Goal: Information Seeking & Learning: Understand process/instructions

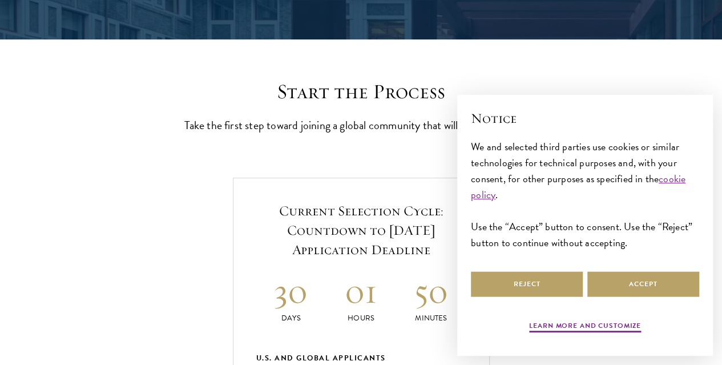
scroll to position [271, 0]
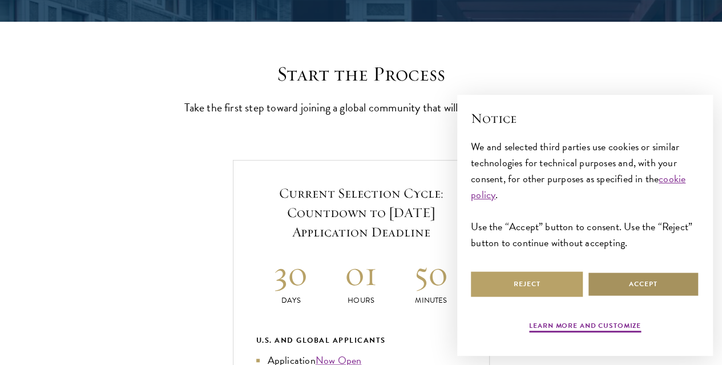
click at [649, 285] on button "Accept" at bounding box center [643, 284] width 112 height 26
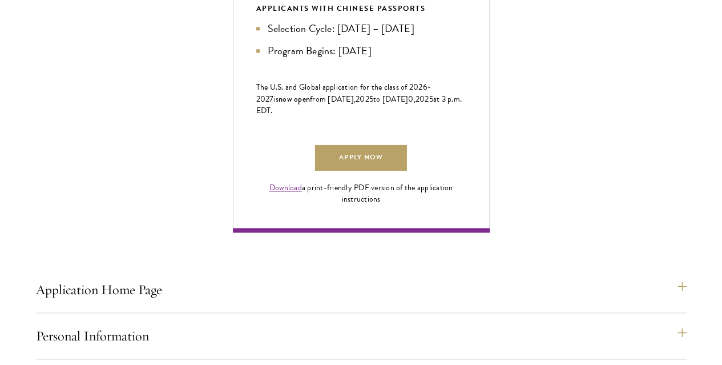
scroll to position [725, 0]
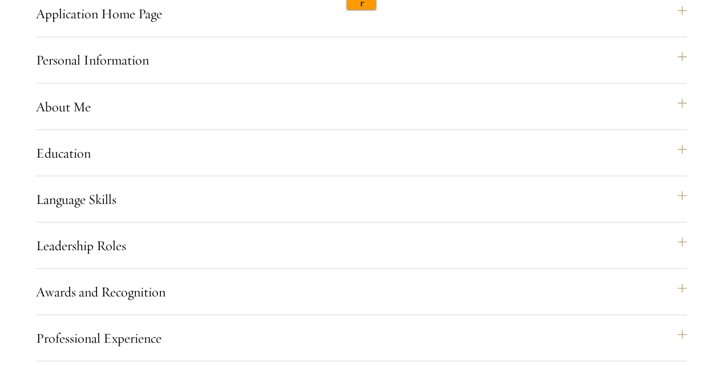
scroll to position [1000, 0]
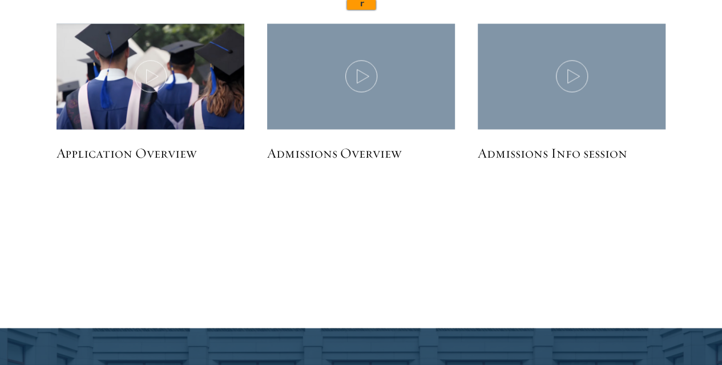
scroll to position [3339, 0]
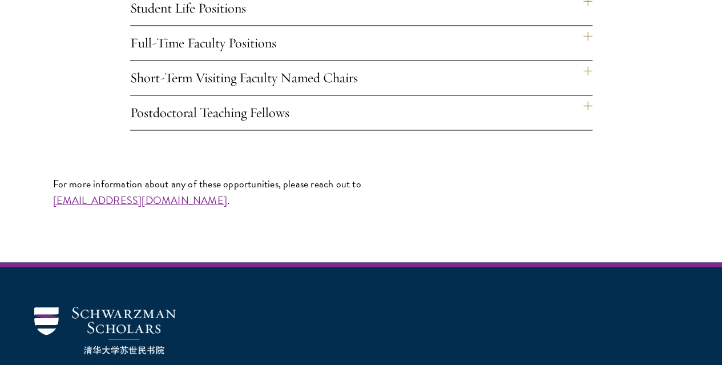
scroll to position [893, 0]
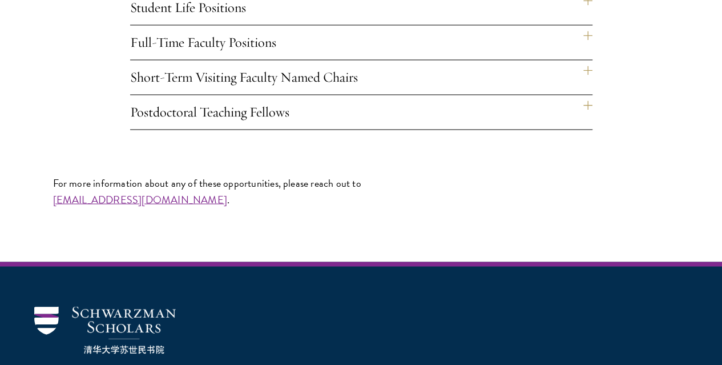
click at [586, 25] on h4 "Student Life Positions" at bounding box center [361, 7] width 462 height 34
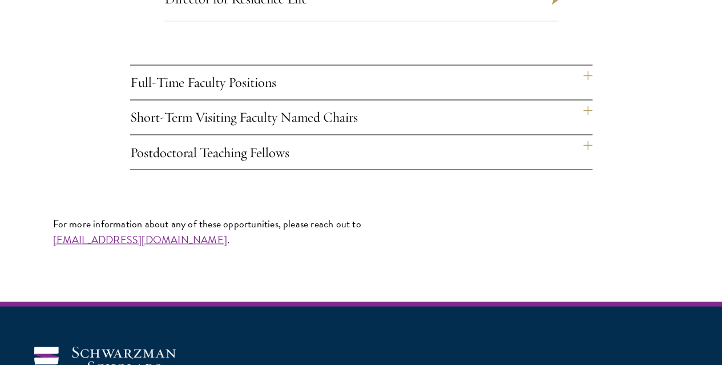
scroll to position [971, 0]
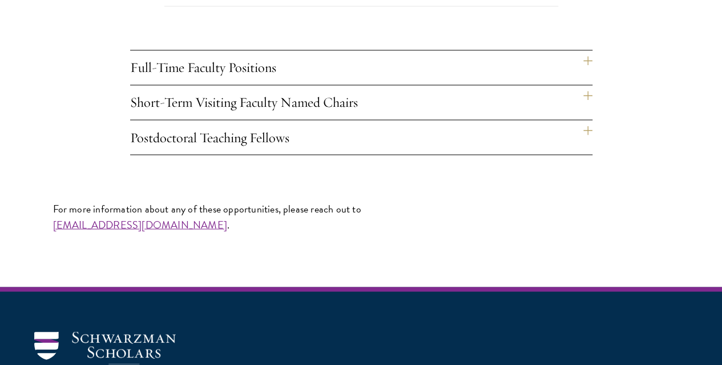
click at [587, 84] on h4 "Full-Time Faculty Positions" at bounding box center [361, 67] width 462 height 34
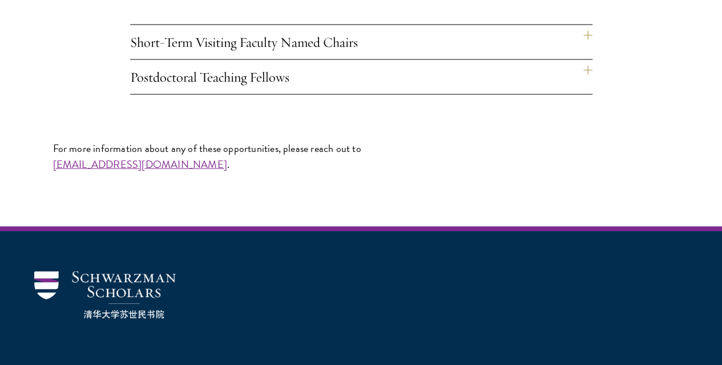
scroll to position [1164, 0]
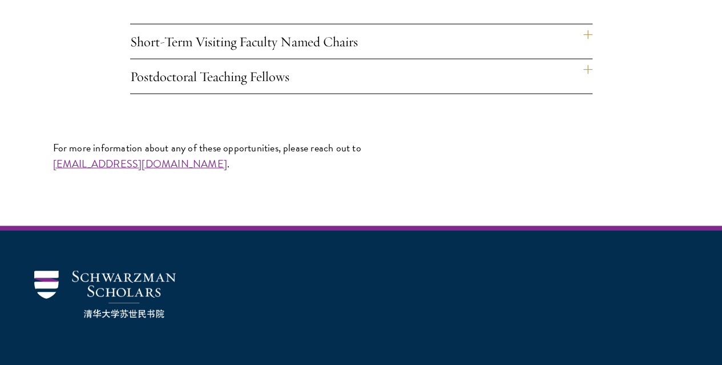
click at [584, 59] on h4 "Short-Term Visiting Faculty Named Chairs" at bounding box center [361, 42] width 462 height 34
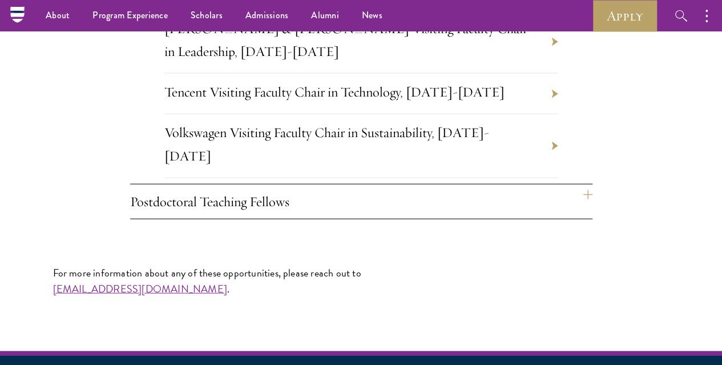
scroll to position [1249, 0]
